Goal: Navigation & Orientation: Go to known website

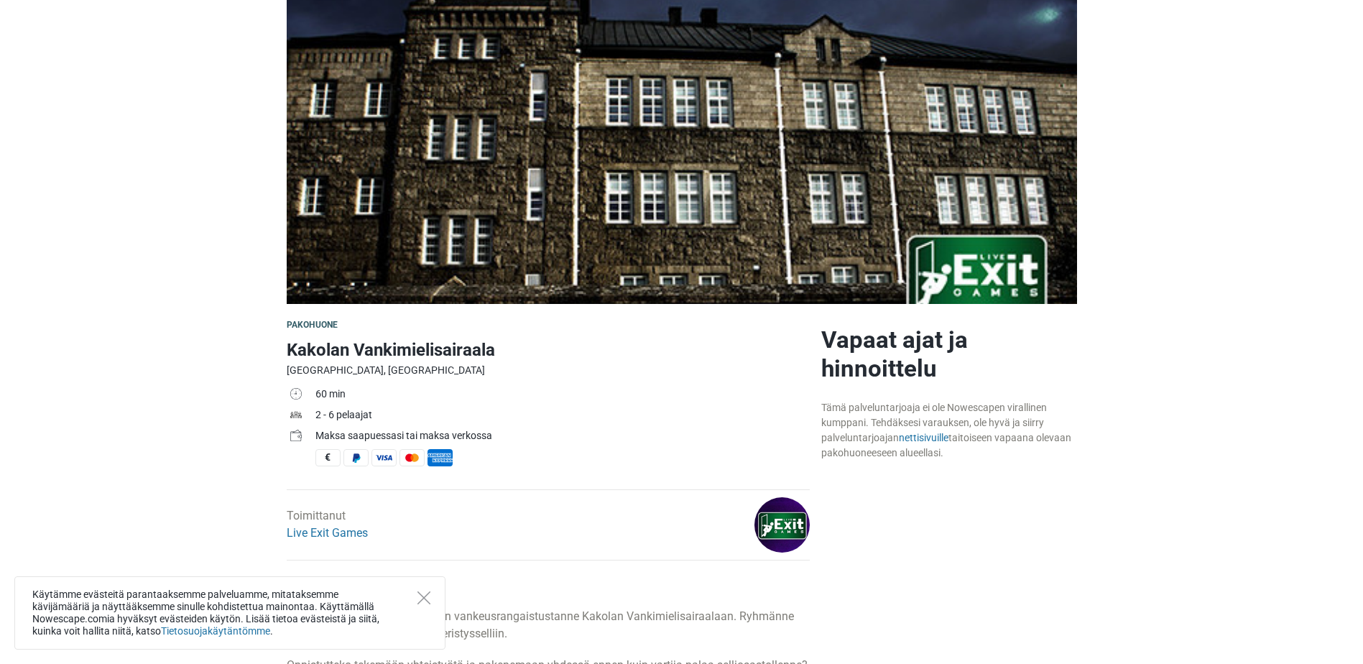
scroll to position [144, 0]
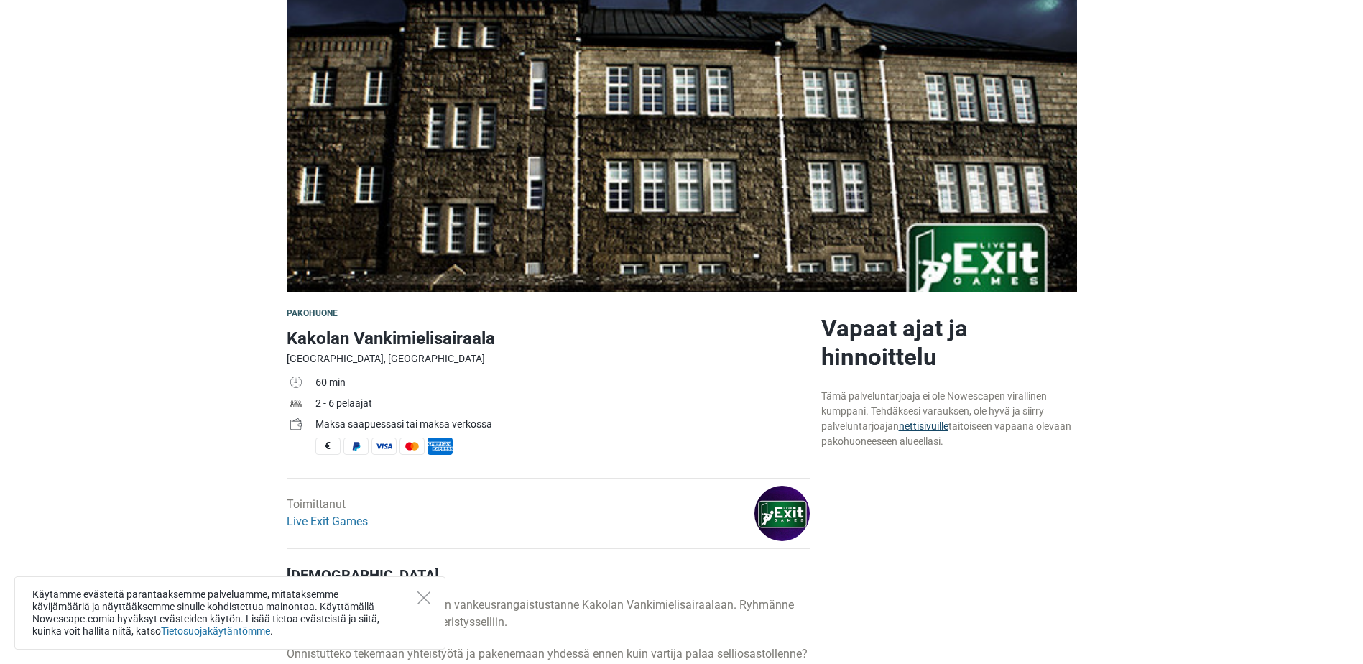
click at [933, 429] on link "nettisivuille" at bounding box center [924, 425] width 50 height 11
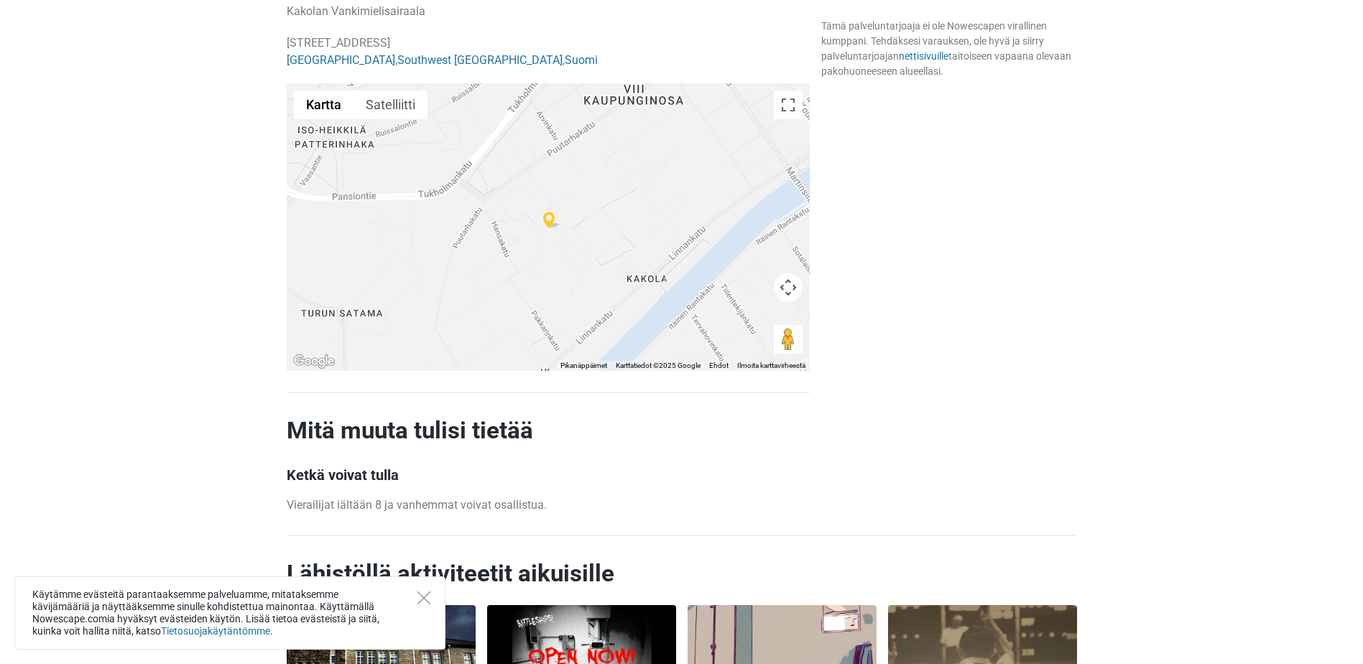
scroll to position [1149, 0]
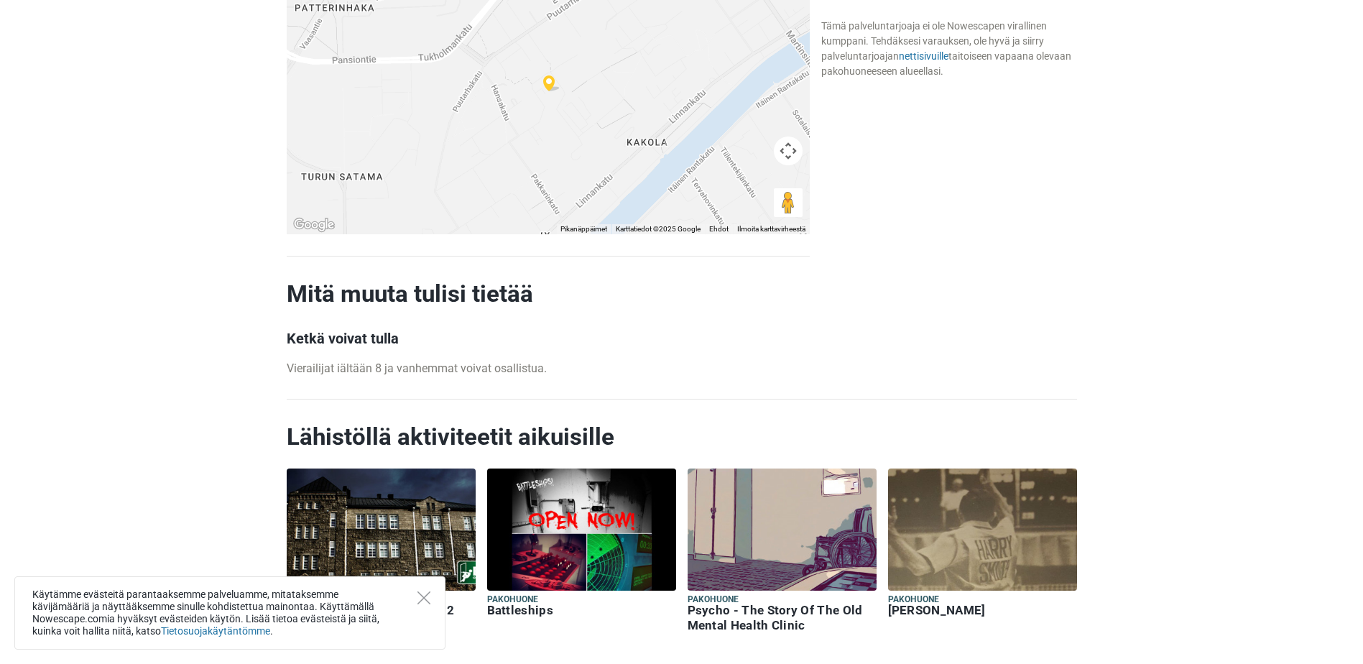
click at [432, 601] on div "Käytämme evästeitä parantaaksemme palveluamme, mitataksemme kävijämääriä ja näy…" at bounding box center [229, 612] width 431 height 73
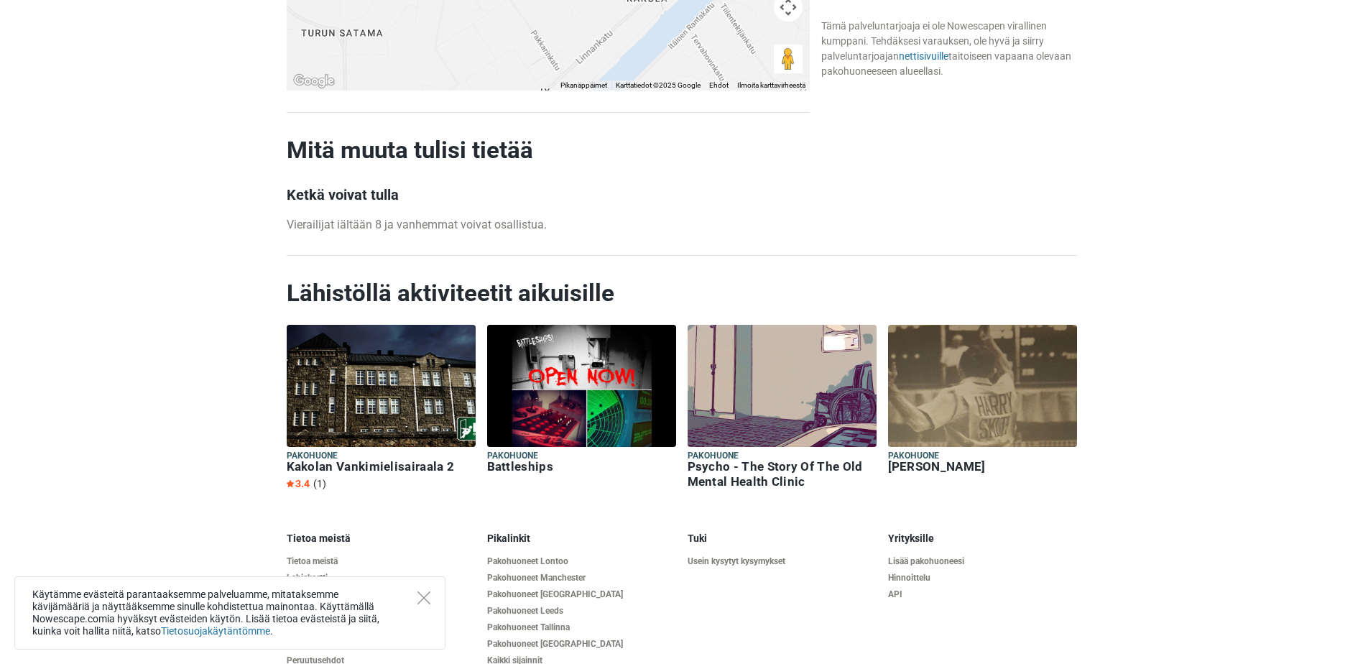
scroll to position [1361, 0]
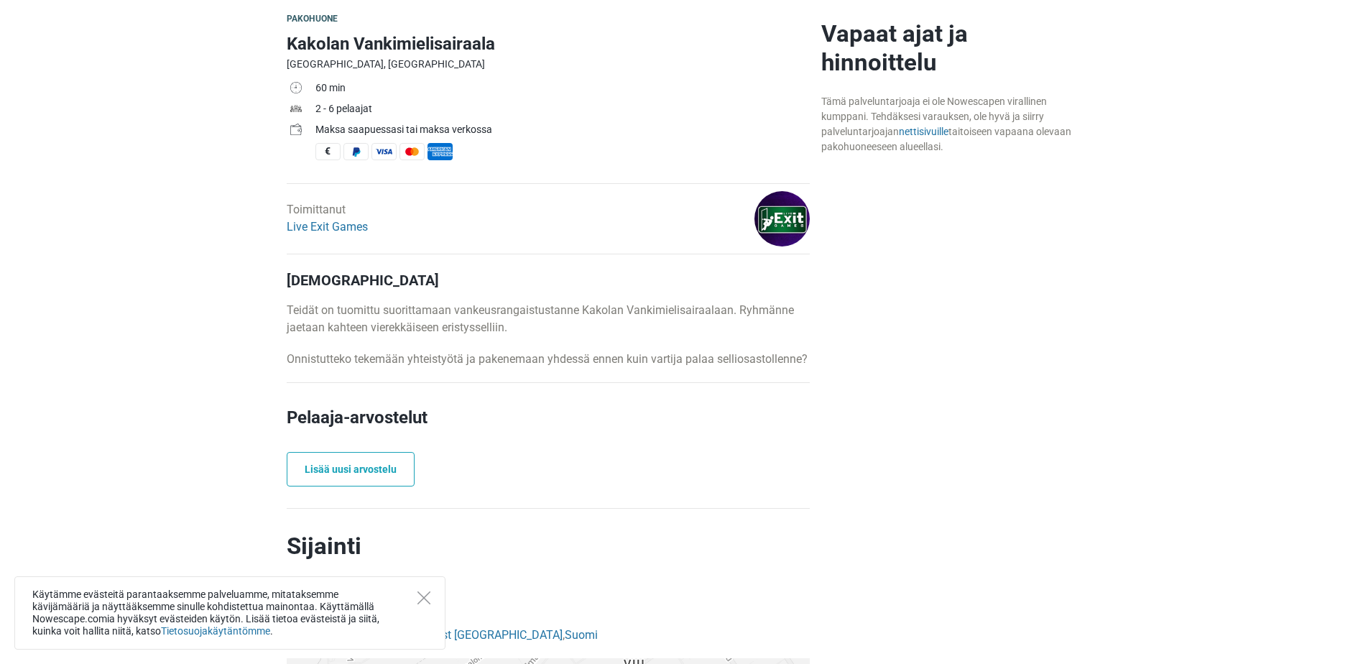
scroll to position [431, 0]
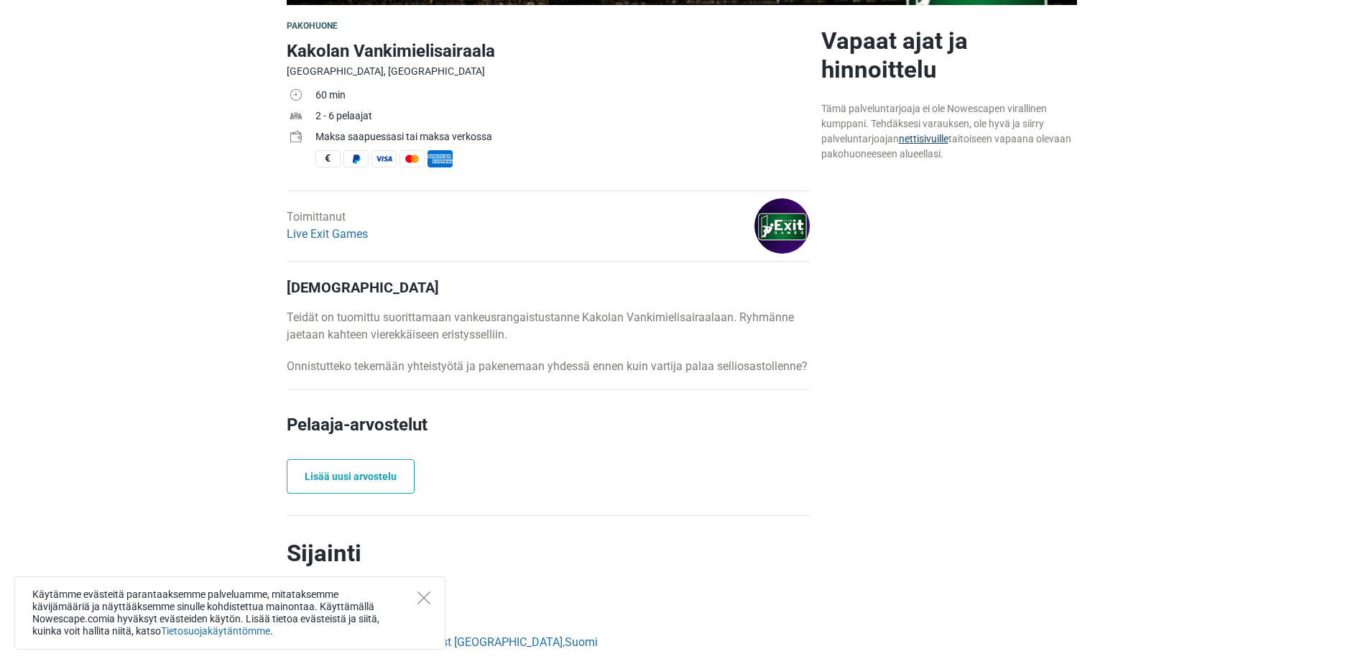
click at [938, 142] on link "nettisivuille" at bounding box center [924, 138] width 50 height 11
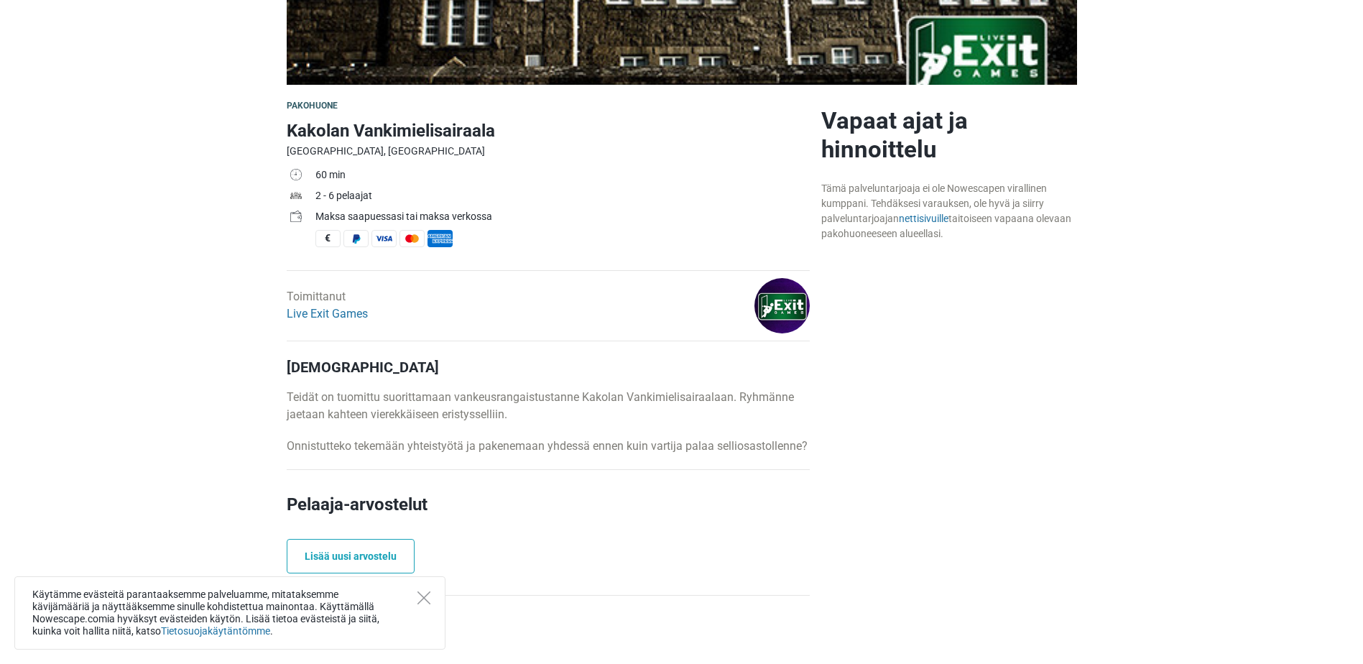
scroll to position [359, 0]
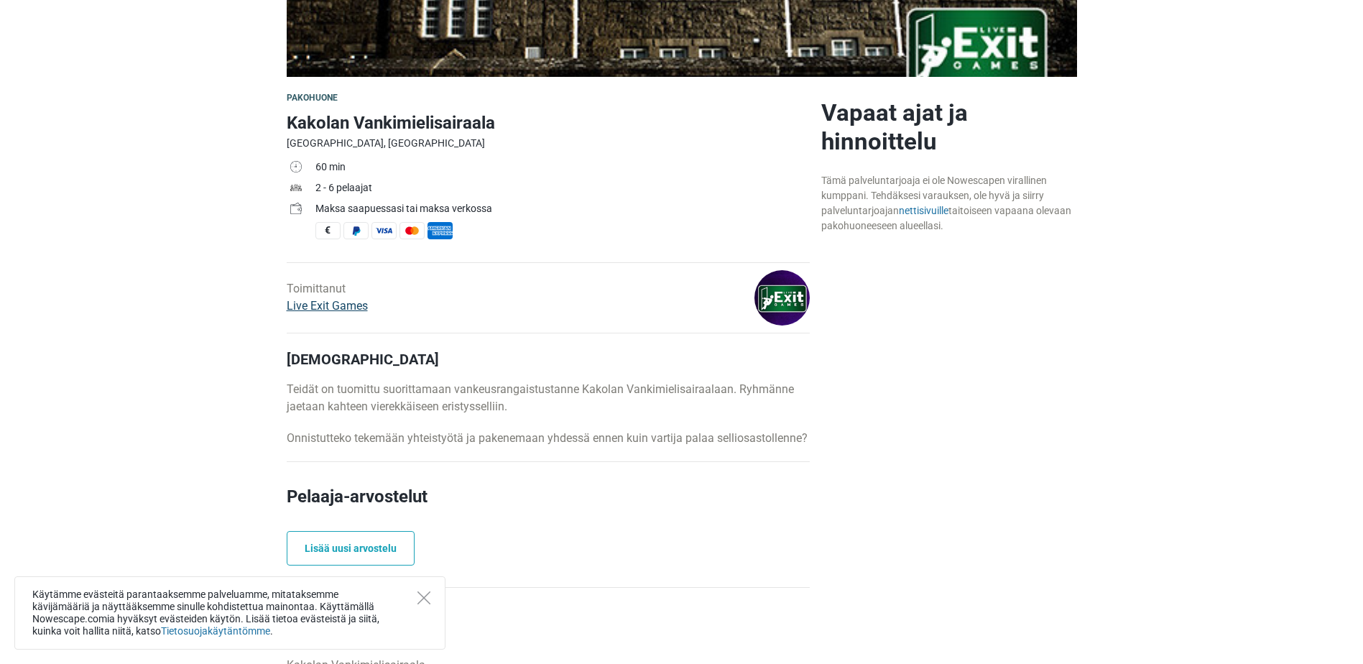
click at [339, 311] on link "Live Exit Games" at bounding box center [327, 306] width 81 height 14
click at [940, 208] on link "nettisivuille" at bounding box center [924, 210] width 50 height 11
